Goal: Information Seeking & Learning: Learn about a topic

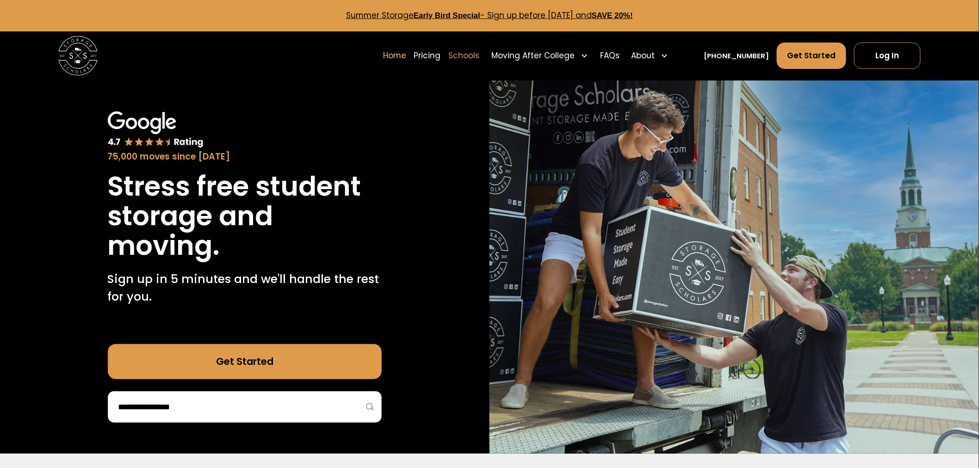
click at [480, 55] on link "Schools" at bounding box center [464, 55] width 31 height 27
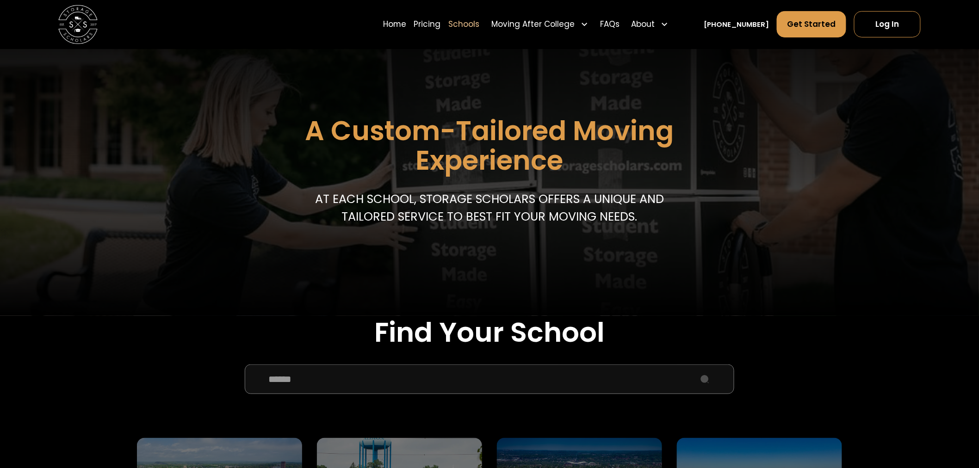
scroll to position [154, 0]
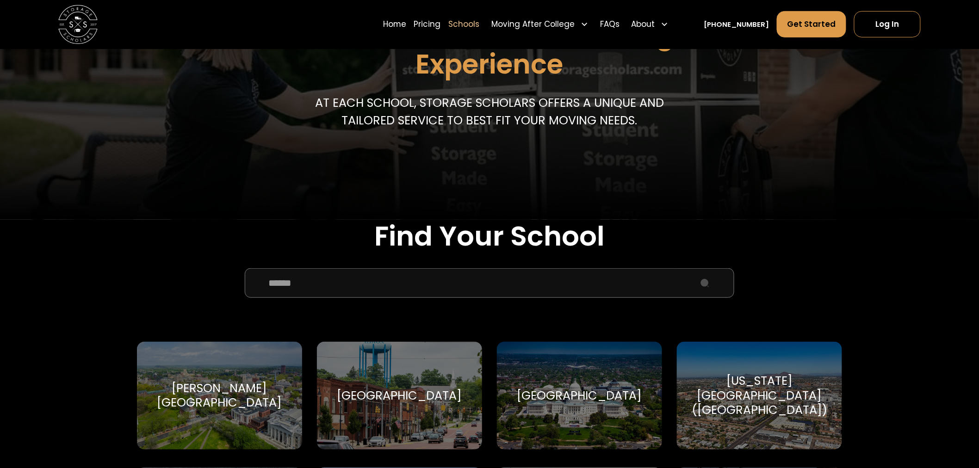
click at [461, 281] on input "School Select Form" at bounding box center [490, 283] width 490 height 30
click at [674, 278] on input "School Select Form" at bounding box center [490, 283] width 490 height 30
click at [301, 285] on input "School Select Form" at bounding box center [490, 283] width 490 height 30
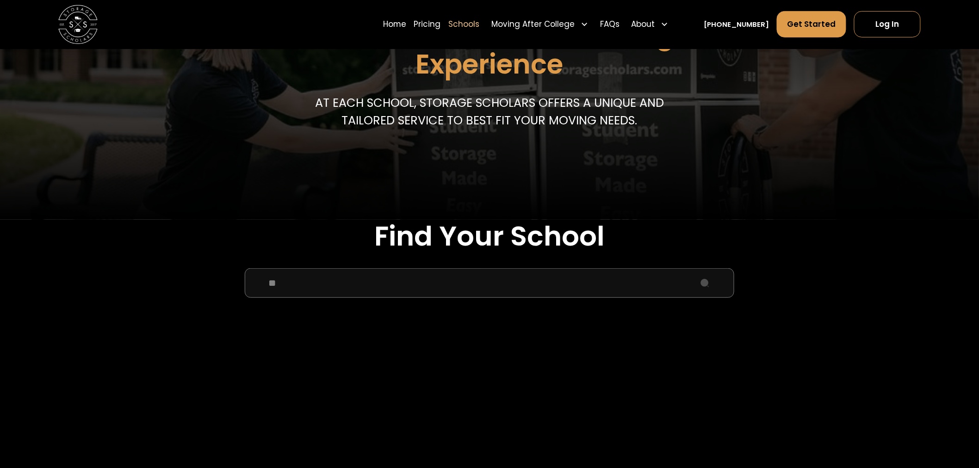
type input "*"
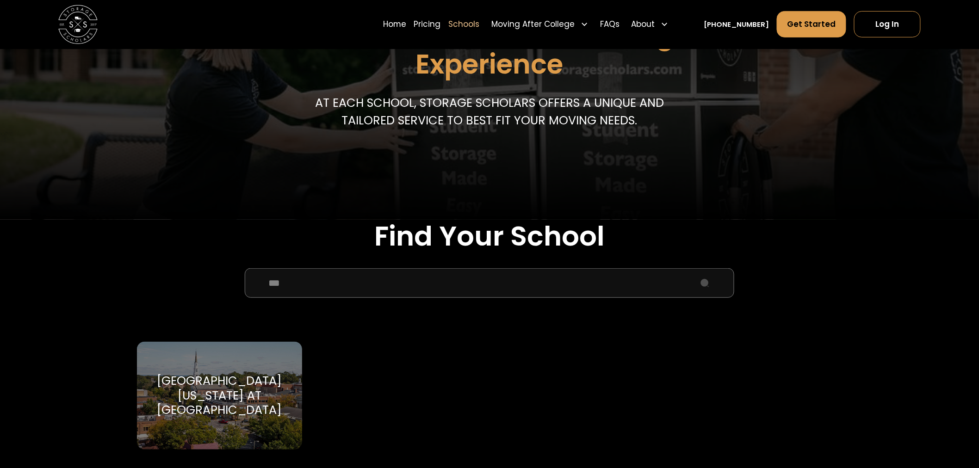
type input "***"
click at [251, 386] on div "[GEOGRAPHIC_DATA][US_STATE] at [GEOGRAPHIC_DATA]" at bounding box center [220, 396] width 142 height 44
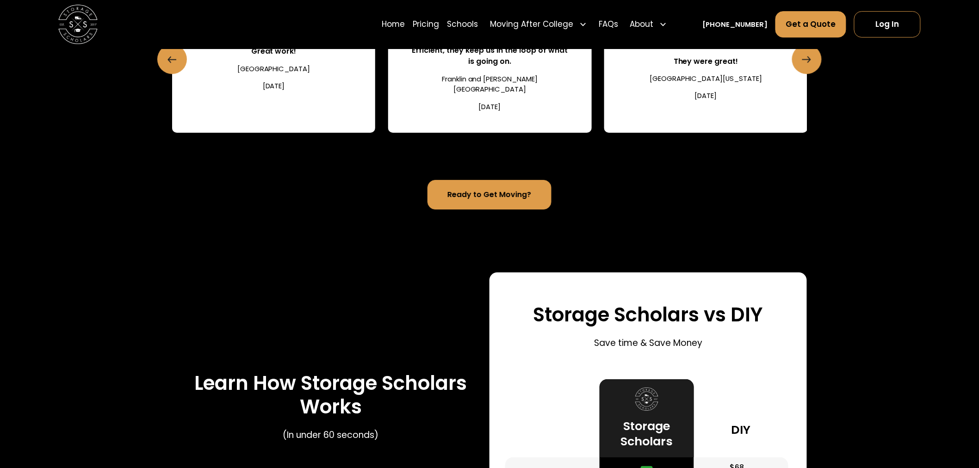
scroll to position [1182, 0]
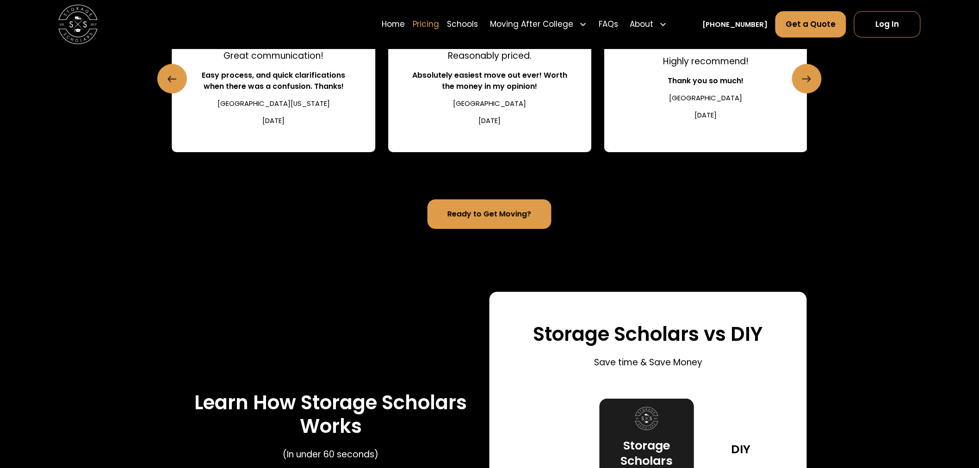
click at [437, 25] on link "Pricing" at bounding box center [426, 24] width 27 height 27
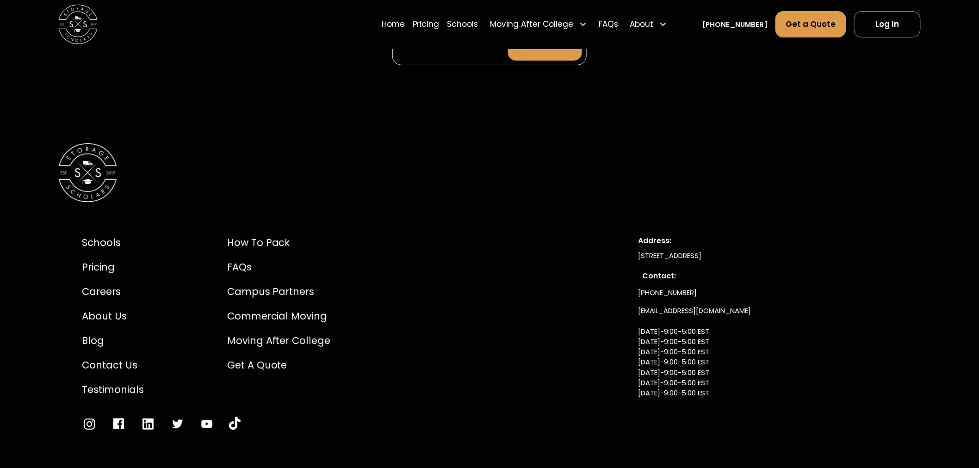
scroll to position [4402, 0]
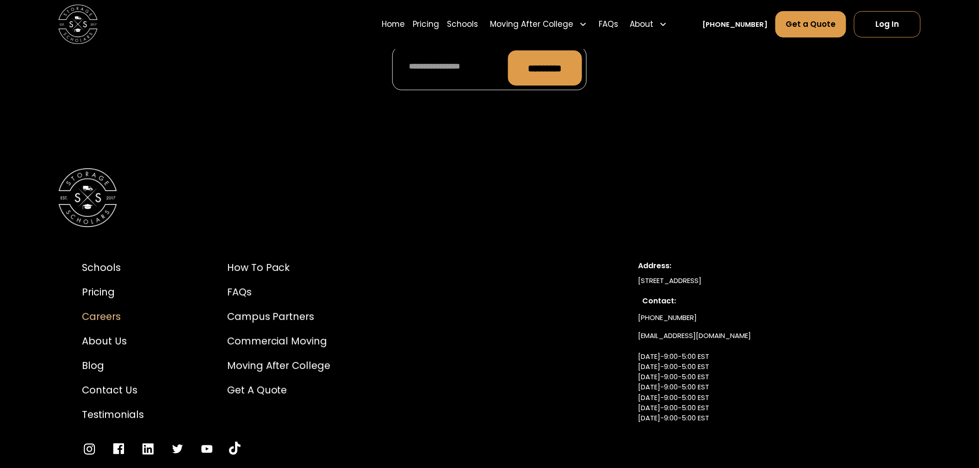
click at [103, 310] on div "Careers" at bounding box center [113, 317] width 62 height 15
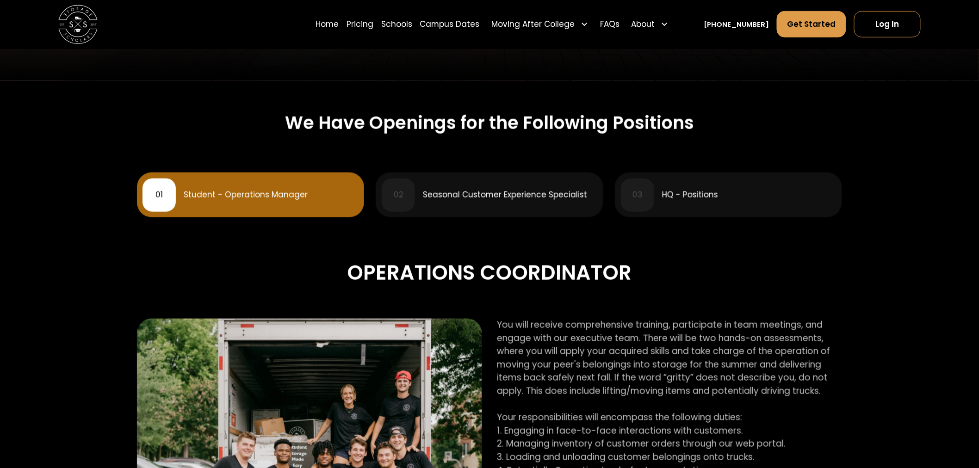
scroll to position [257, 0]
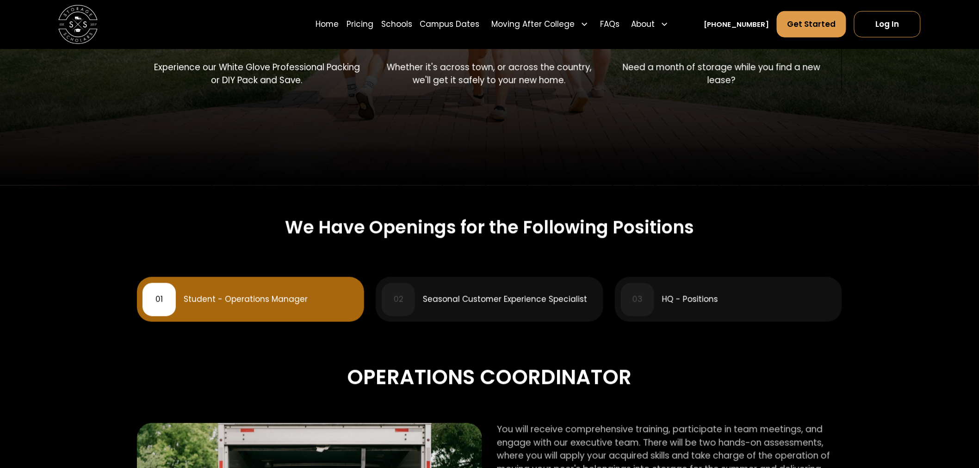
click at [648, 292] on div "03" at bounding box center [637, 299] width 33 height 33
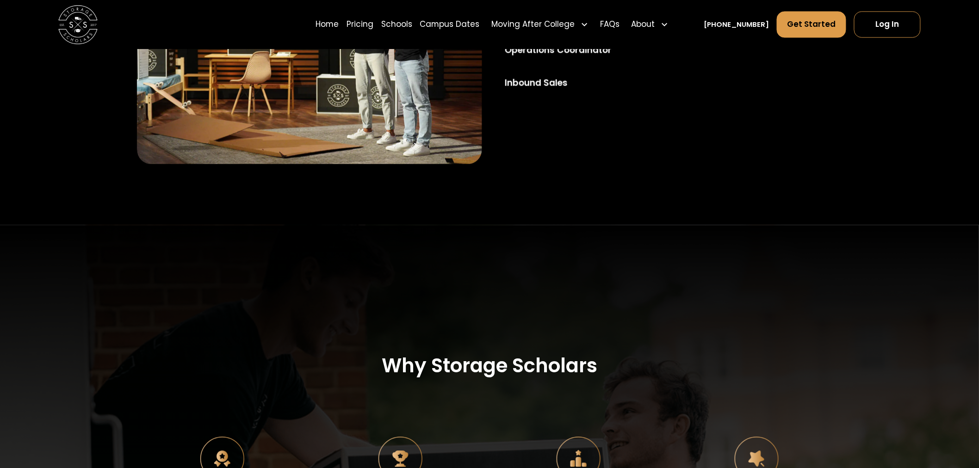
scroll to position [616, 0]
